Goal: Task Accomplishment & Management: Use online tool/utility

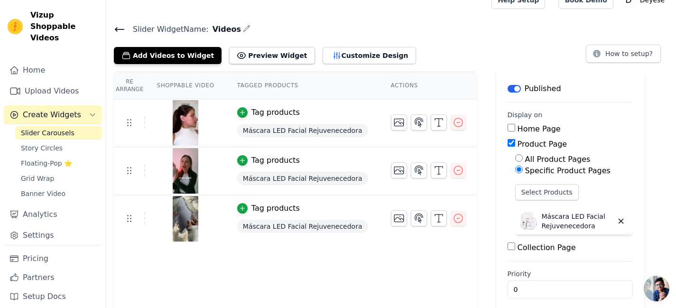
scroll to position [24, 0]
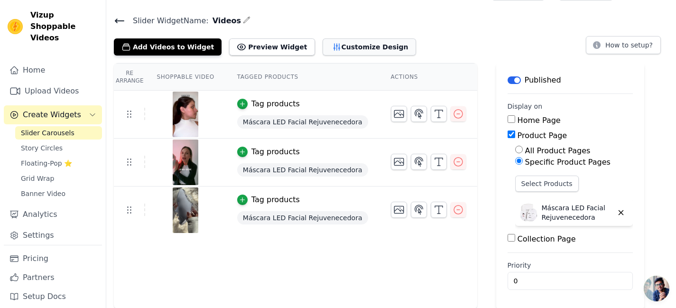
click at [322, 45] on button "Customize Design" at bounding box center [368, 46] width 93 height 17
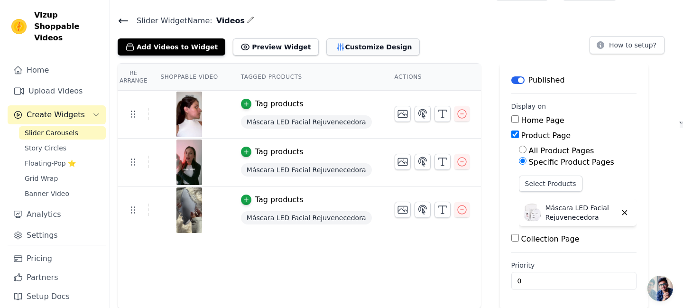
scroll to position [0, 0]
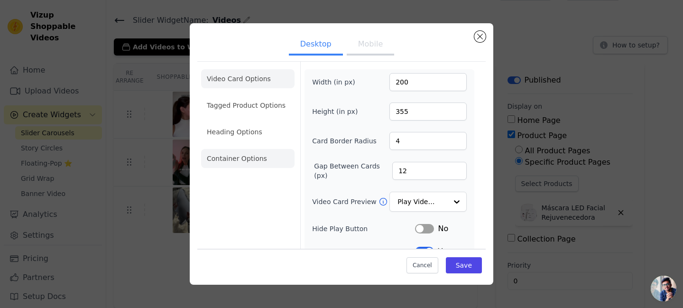
click at [244, 159] on li "Container Options" at bounding box center [247, 158] width 93 height 19
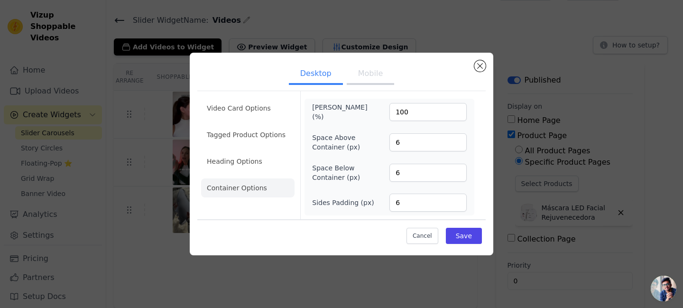
click at [365, 70] on button "Mobile" at bounding box center [370, 74] width 47 height 21
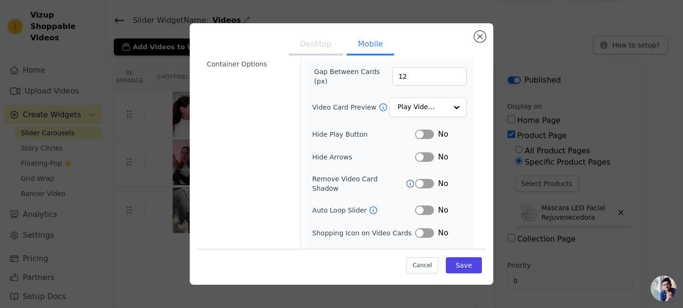
scroll to position [129, 0]
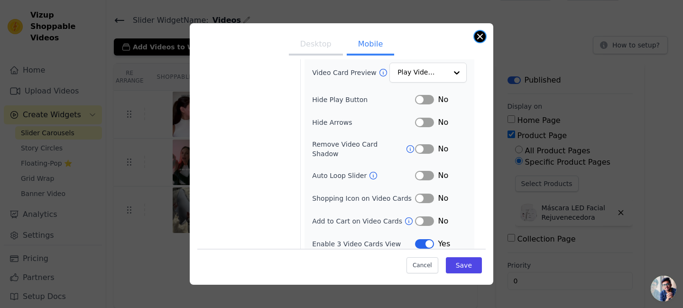
click at [481, 32] on button "Close modal" at bounding box center [479, 36] width 11 height 11
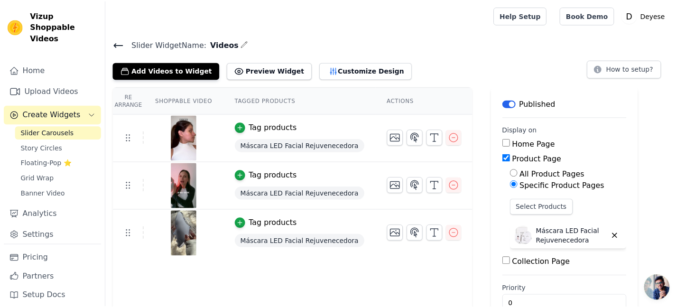
scroll to position [24, 0]
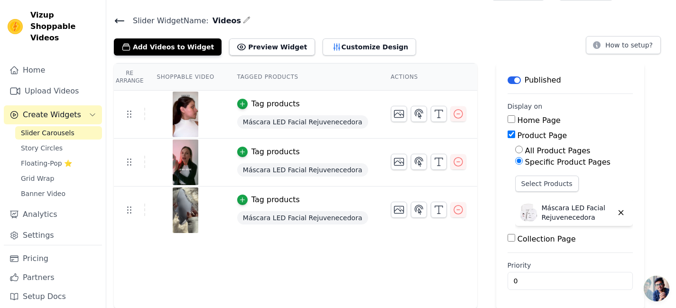
click at [120, 20] on icon at bounding box center [119, 21] width 9 height 4
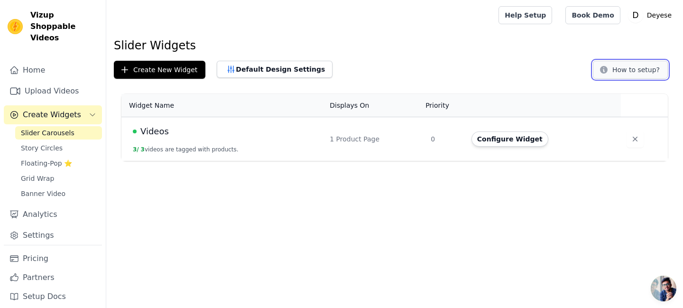
click at [613, 68] on button "How to setup?" at bounding box center [630, 70] width 75 height 18
click at [265, 68] on button "Default Design Settings" at bounding box center [275, 69] width 116 height 17
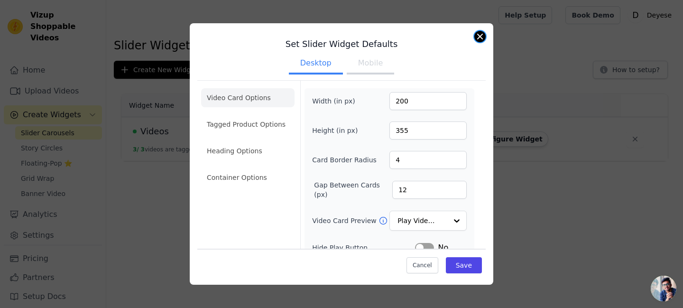
click at [481, 36] on button "Close modal" at bounding box center [479, 36] width 11 height 11
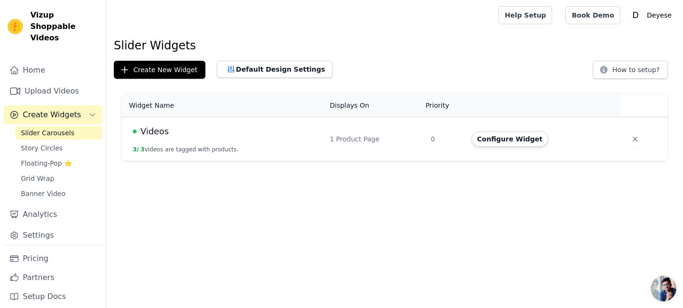
click at [175, 138] on td "Videos 3 / 3 videos are tagged with products." at bounding box center [222, 139] width 202 height 44
click at [155, 130] on span "Videos" at bounding box center [154, 131] width 28 height 13
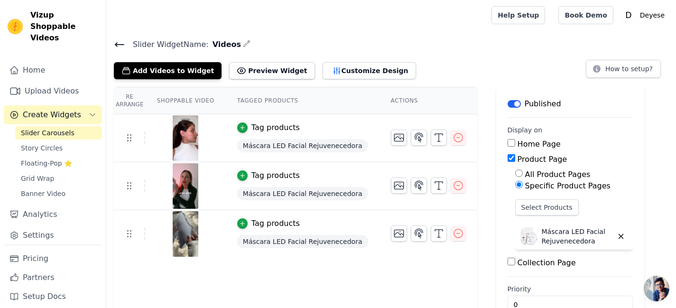
scroll to position [24, 0]
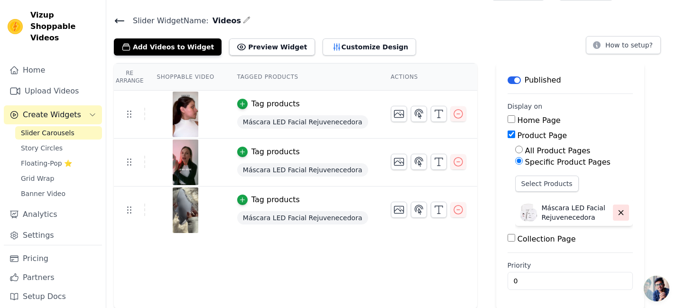
click at [613, 212] on button "button" at bounding box center [621, 212] width 16 height 16
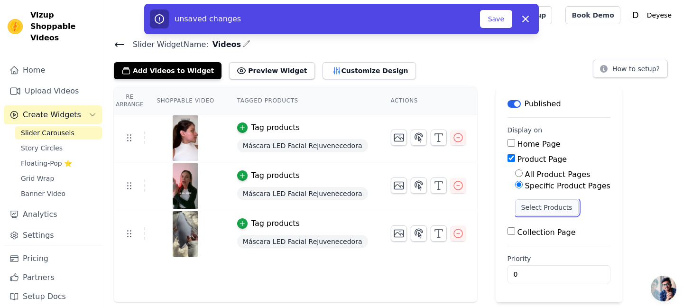
click at [536, 208] on button "Select Products" at bounding box center [547, 207] width 64 height 16
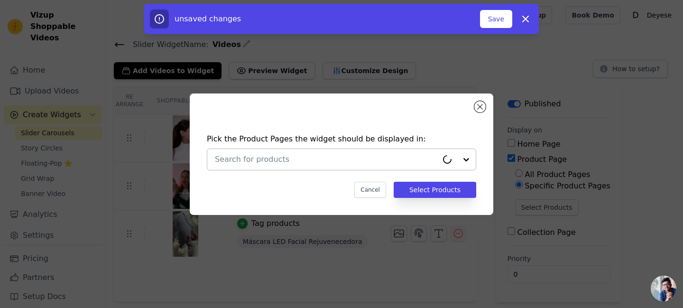
click at [337, 160] on input "text" at bounding box center [326, 159] width 223 height 11
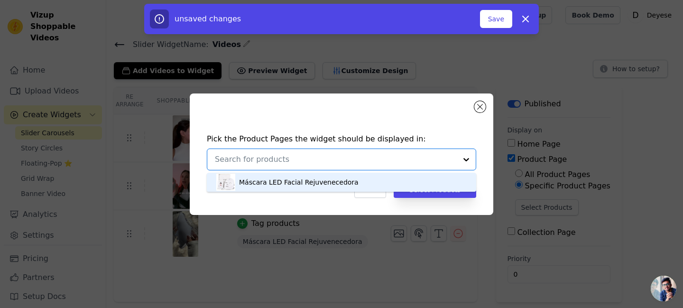
click at [284, 188] on div "Máscara LED Facial Rejuvenecedora" at bounding box center [341, 182] width 250 height 19
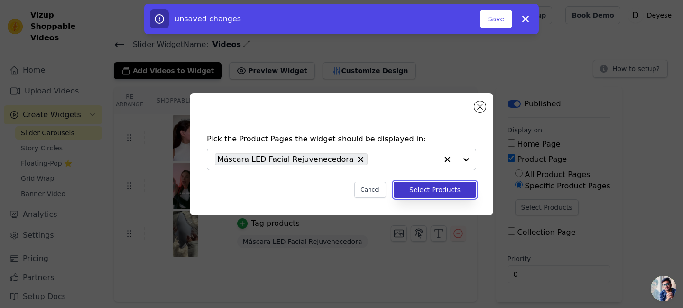
click at [454, 188] on button "Select Products" at bounding box center [435, 190] width 82 height 16
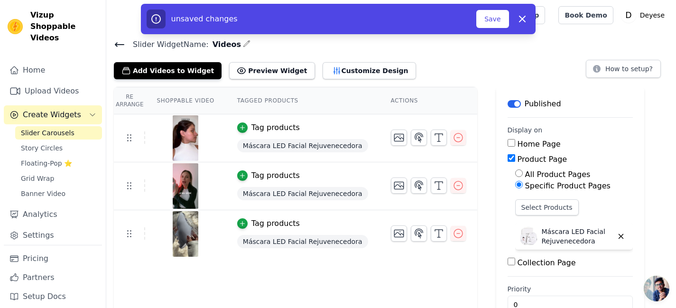
click at [507, 158] on input "Product Page" at bounding box center [511, 158] width 8 height 8
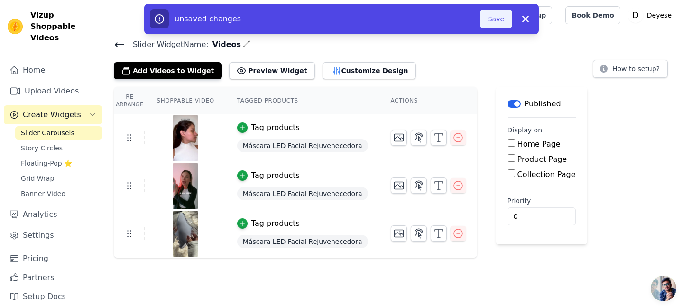
click at [497, 21] on button "Save" at bounding box center [496, 19] width 32 height 18
click at [496, 20] on button "Save" at bounding box center [496, 19] width 32 height 18
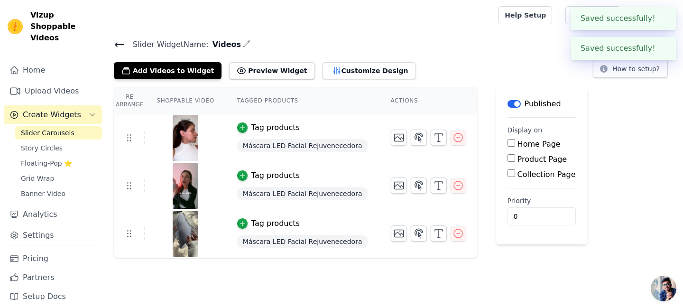
click at [507, 103] on button "Label" at bounding box center [513, 104] width 13 height 8
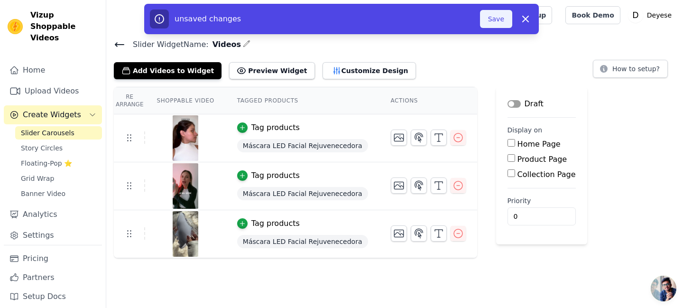
click at [493, 13] on button "Save" at bounding box center [496, 19] width 32 height 18
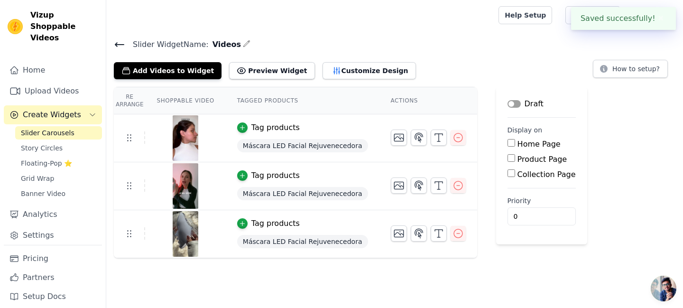
click at [507, 100] on button "Label" at bounding box center [513, 104] width 13 height 8
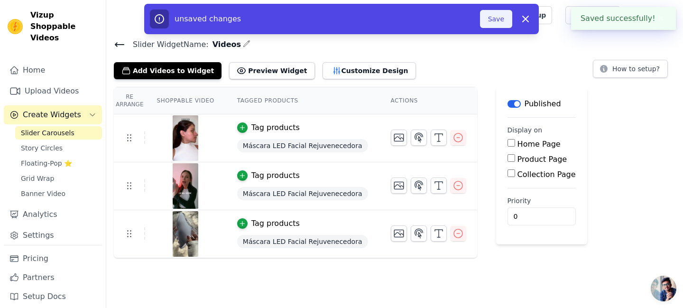
click at [498, 17] on button "Save" at bounding box center [496, 19] width 32 height 18
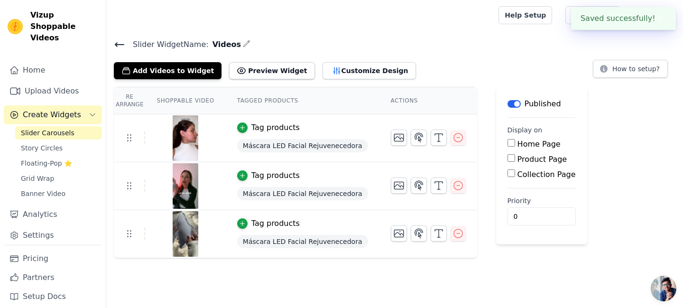
click at [507, 158] on input "Product Page" at bounding box center [511, 158] width 8 height 8
checkbox input "true"
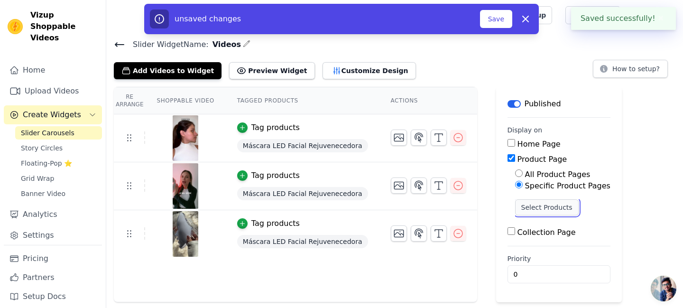
click at [515, 206] on button "Select Products" at bounding box center [547, 207] width 64 height 16
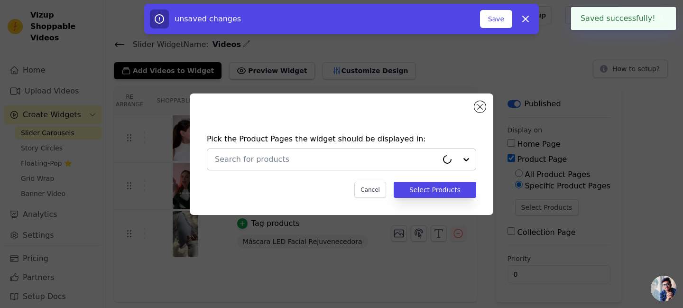
click at [389, 156] on input "text" at bounding box center [326, 159] width 223 height 11
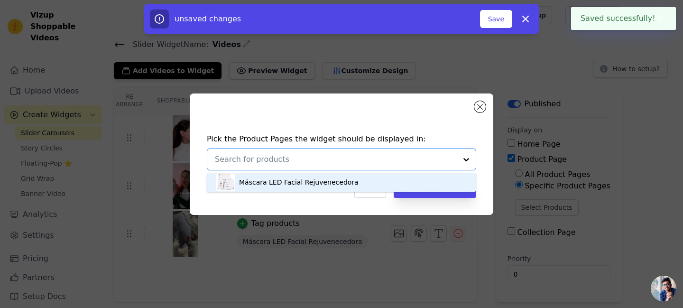
click at [321, 178] on div "Máscara LED Facial Rejuvenecedora" at bounding box center [298, 181] width 119 height 9
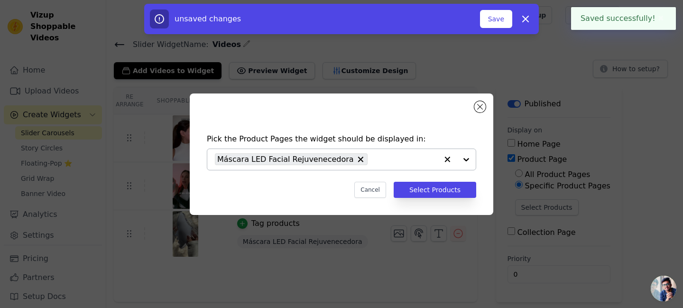
click at [427, 180] on div "Pick the Product Pages the widget should be displayed in: Máscara LED Facial Re…" at bounding box center [341, 165] width 288 height 83
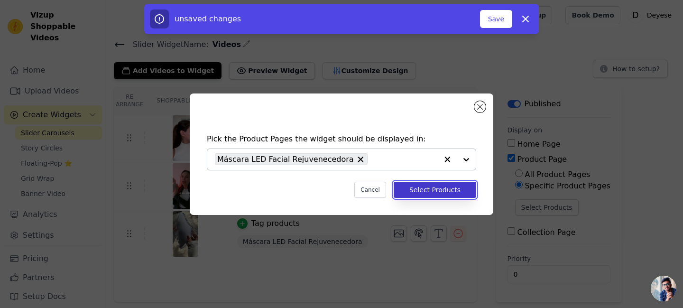
click at [426, 191] on button "Select Products" at bounding box center [435, 190] width 82 height 16
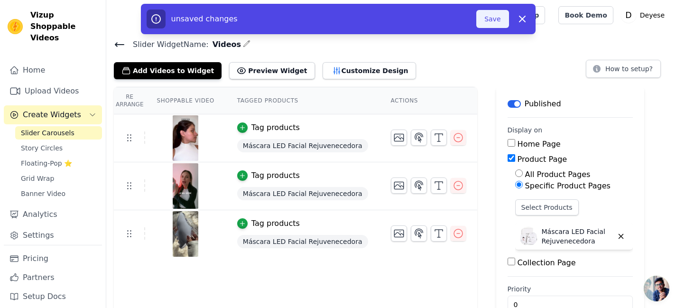
click at [496, 18] on button "Save" at bounding box center [492, 19] width 32 height 18
click at [491, 22] on button "Save" at bounding box center [492, 19] width 32 height 18
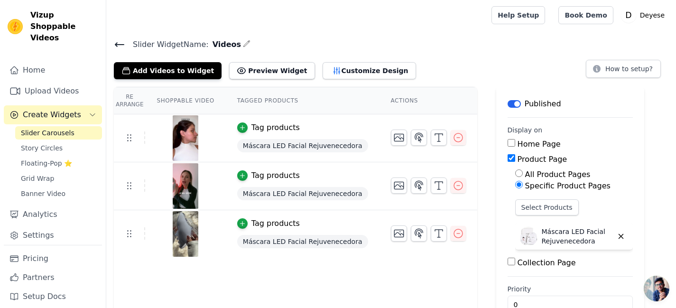
click at [7, 20] on div "Vizup Shoppable Videos" at bounding box center [53, 26] width 106 height 34
click at [613, 19] on p "Deyese" at bounding box center [652, 15] width 32 height 17
click at [602, 77] on link "Sign out" at bounding box center [622, 73] width 91 height 17
